Goal: Register for event/course

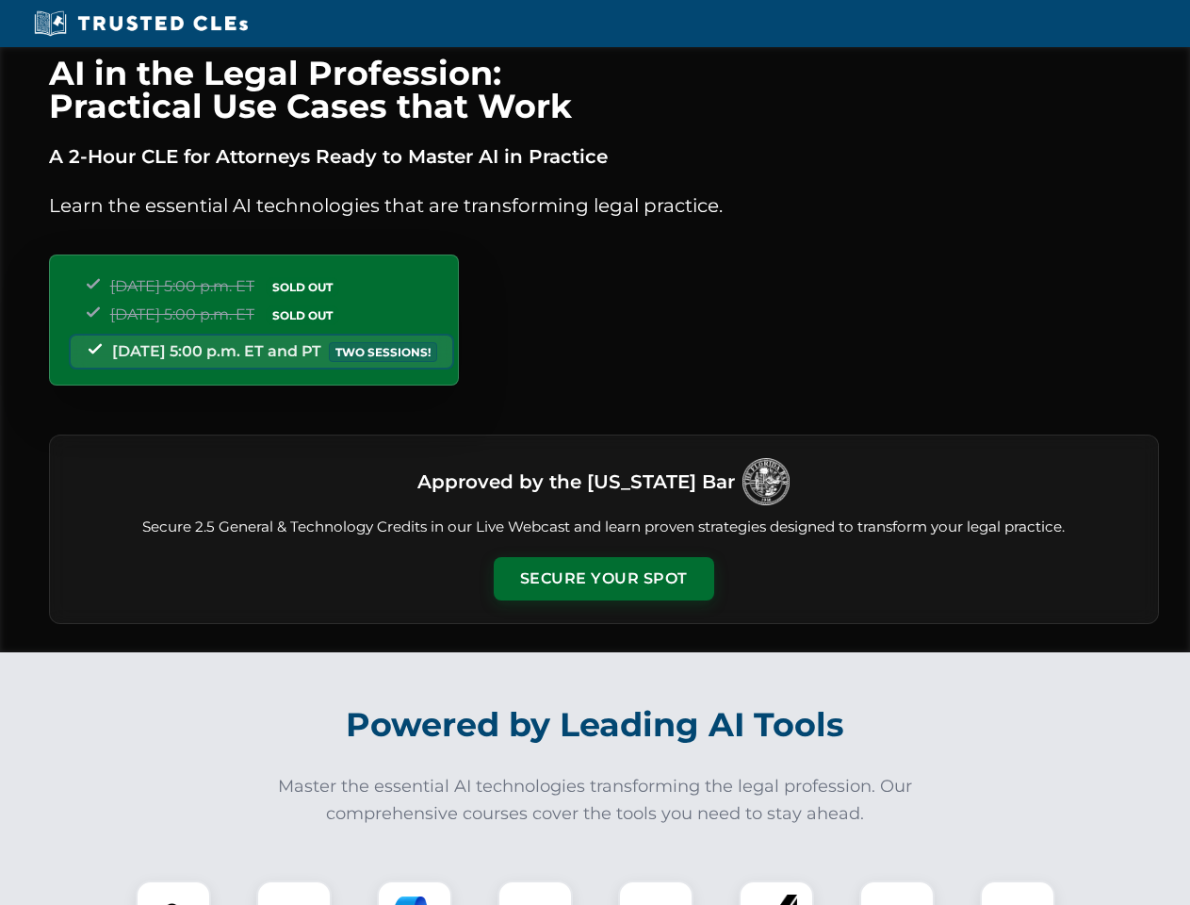
click at [603, 579] on button "Secure Your Spot" at bounding box center [604, 578] width 221 height 43
click at [173, 892] on img at bounding box center [173, 918] width 55 height 55
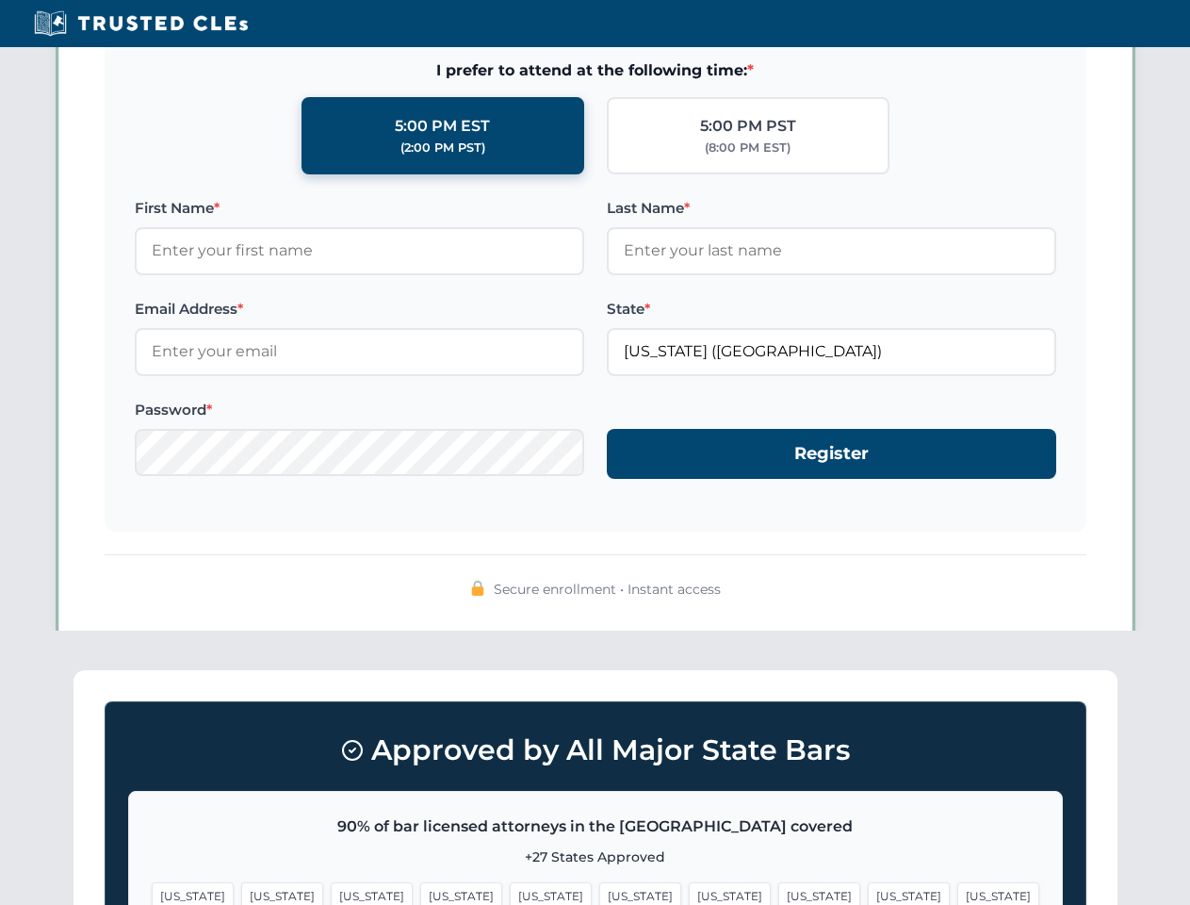
click at [689, 892] on span "[US_STATE]" at bounding box center [730, 895] width 82 height 27
click at [868, 892] on span "[US_STATE]" at bounding box center [909, 895] width 82 height 27
